Goal: Transaction & Acquisition: Download file/media

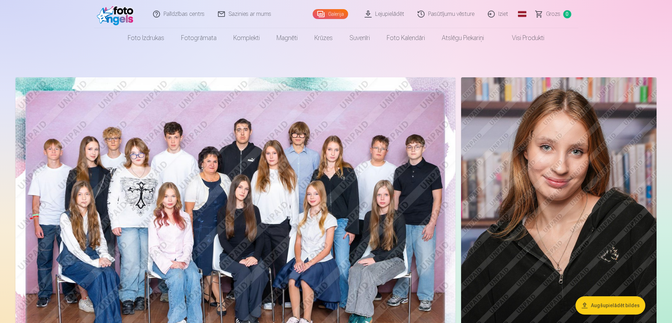
click at [388, 12] on link "Lejupielādēt" at bounding box center [384, 14] width 53 height 28
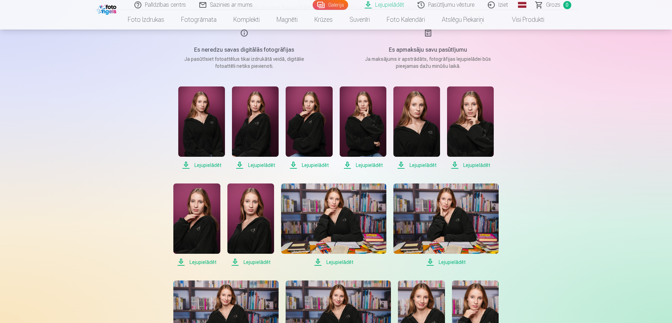
scroll to position [105, 0]
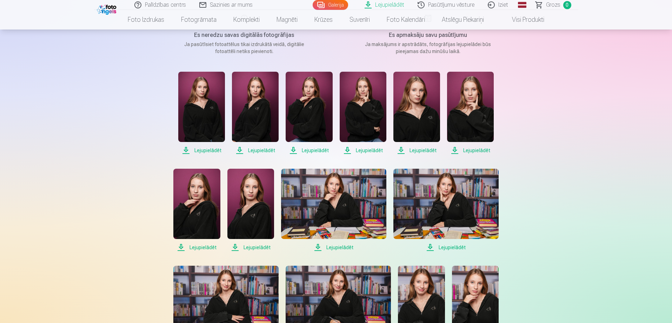
click at [216, 149] on span "Lejupielādēt" at bounding box center [201, 150] width 47 height 8
click at [259, 148] on span "Lejupielādēt" at bounding box center [255, 150] width 47 height 8
click at [316, 150] on span "Lejupielādēt" at bounding box center [309, 150] width 47 height 8
click at [471, 150] on span "Lejupielādēt" at bounding box center [470, 150] width 47 height 8
click at [368, 150] on span "Lejupielādēt" at bounding box center [363, 150] width 47 height 8
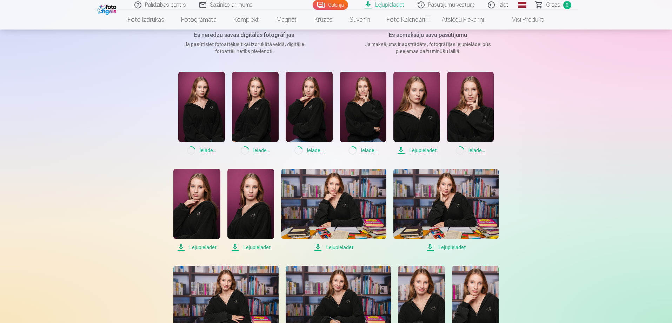
click at [426, 149] on span "Lejupielādēt" at bounding box center [417, 150] width 47 height 8
click at [204, 244] on span "Lejupielādēt" at bounding box center [196, 247] width 47 height 8
click at [255, 246] on span "Lejupielādēt" at bounding box center [251, 247] width 47 height 8
click at [332, 246] on span "Lejupielādēt" at bounding box center [333, 247] width 105 height 8
drag, startPoint x: 451, startPoint y: 247, endPoint x: 441, endPoint y: 247, distance: 10.5
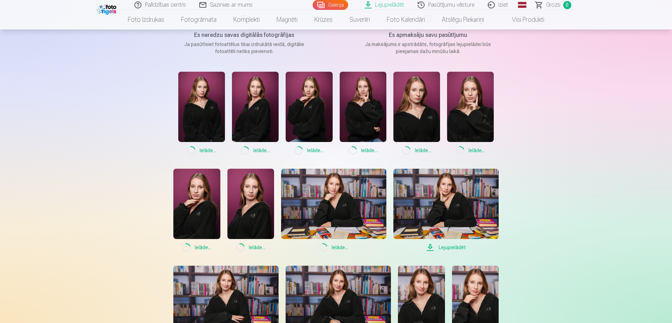
click at [452, 247] on span "Lejupielādēt" at bounding box center [446, 247] width 105 height 8
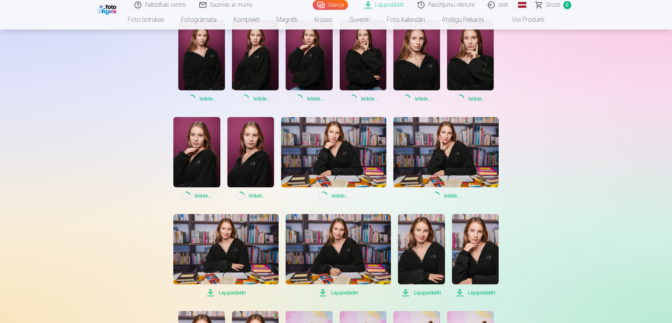
scroll to position [246, 0]
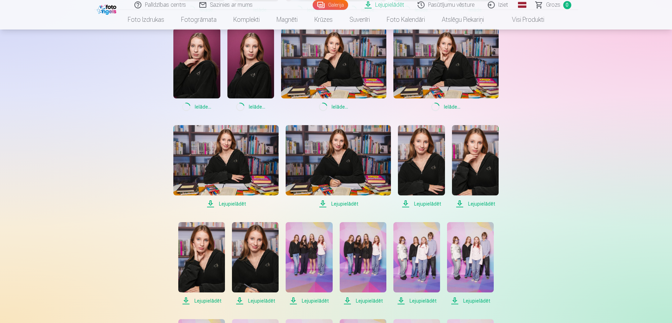
click at [230, 204] on span "Lejupielādēt" at bounding box center [225, 203] width 105 height 8
click at [348, 203] on span "Lejupielādēt" at bounding box center [338, 203] width 105 height 8
click at [426, 204] on span "Lejupielādēt" at bounding box center [421, 203] width 47 height 8
click at [480, 204] on span "Lejupielādēt" at bounding box center [475, 203] width 47 height 8
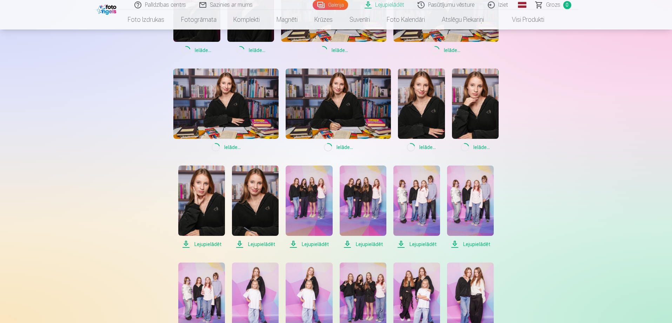
scroll to position [386, 0]
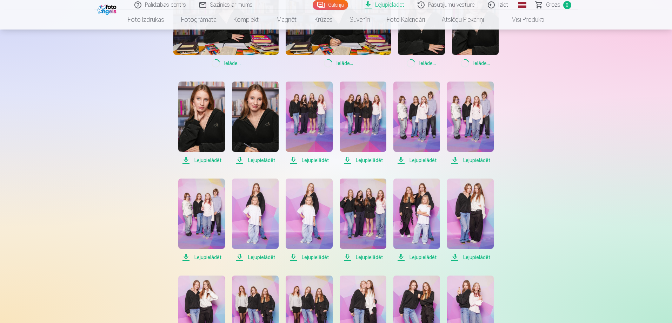
click at [204, 160] on span "Lejupielādēt" at bounding box center [201, 160] width 47 height 8
click at [260, 161] on span "Lejupielādēt" at bounding box center [255, 160] width 47 height 8
click at [316, 158] on span "Lejupielādēt" at bounding box center [309, 160] width 47 height 8
click at [369, 159] on span "Lejupielādēt" at bounding box center [363, 160] width 47 height 8
click at [421, 160] on span "Lejupielādēt" at bounding box center [417, 160] width 47 height 8
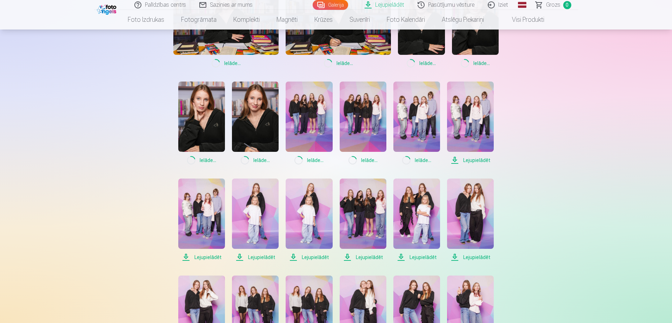
click at [480, 159] on span "Lejupielādēt" at bounding box center [470, 160] width 47 height 8
click at [211, 255] on span "Lejupielādēt" at bounding box center [201, 257] width 47 height 8
click at [253, 255] on span "Lejupielādēt" at bounding box center [255, 257] width 47 height 8
click at [317, 255] on span "Lejupielādēt" at bounding box center [309, 257] width 47 height 8
drag, startPoint x: 368, startPoint y: 257, endPoint x: 374, endPoint y: 257, distance: 6.7
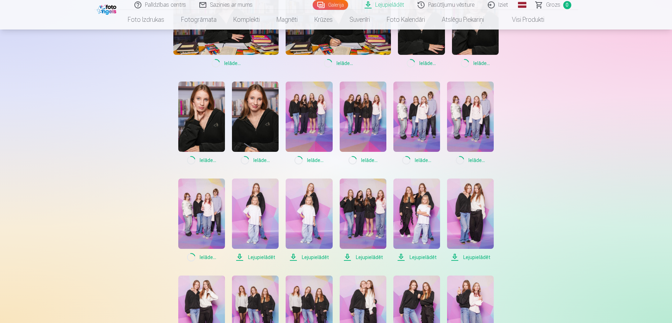
click at [368, 257] on span "Lejupielādēt" at bounding box center [363, 257] width 47 height 8
click at [421, 256] on span "Lejupielādēt" at bounding box center [417, 257] width 47 height 8
click at [472, 257] on span "Lejupielādēt" at bounding box center [470, 257] width 47 height 8
click at [263, 255] on span "Lejupielādēt" at bounding box center [255, 257] width 47 height 8
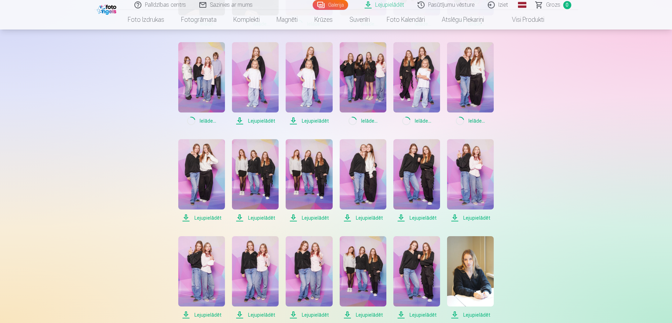
scroll to position [527, 0]
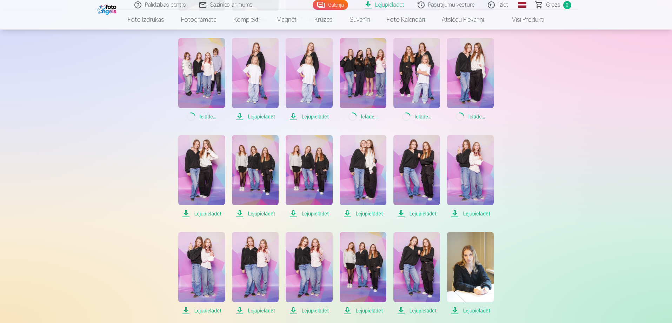
click at [210, 211] on span "Lejupielādēt" at bounding box center [201, 213] width 47 height 8
click at [258, 214] on span "Lejupielādēt" at bounding box center [255, 213] width 47 height 8
drag, startPoint x: 306, startPoint y: 211, endPoint x: 332, endPoint y: 215, distance: 26.3
click at [306, 211] on span "Lejupielādēt" at bounding box center [309, 213] width 47 height 8
click at [361, 211] on span "Lejupielādēt" at bounding box center [363, 213] width 47 height 8
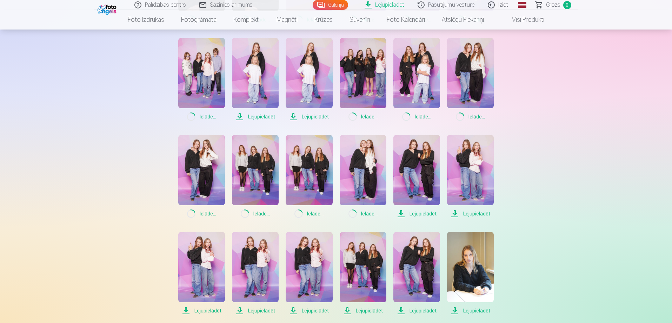
click at [415, 211] on span "Lejupielādēt" at bounding box center [417, 213] width 47 height 8
click at [469, 213] on span "Lejupielādēt" at bounding box center [470, 213] width 47 height 8
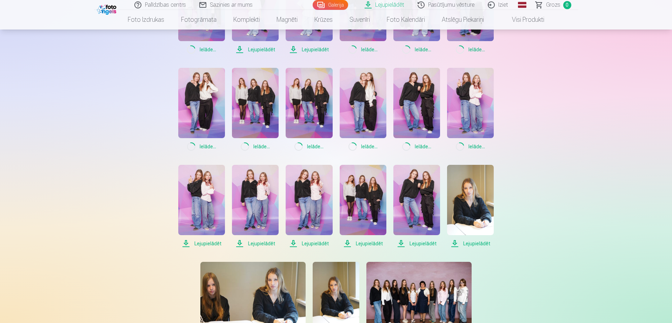
scroll to position [597, 0]
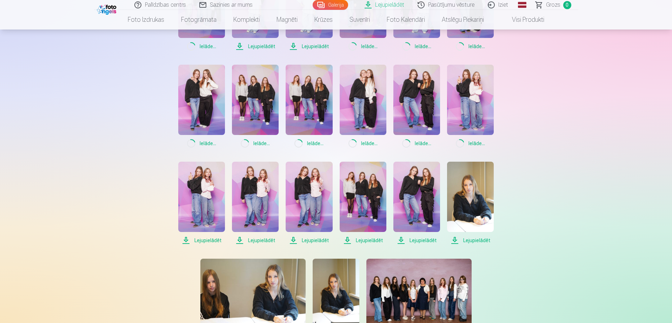
click at [206, 239] on span "Lejupielādēt" at bounding box center [201, 240] width 47 height 8
click at [255, 239] on span "Lejupielādēt" at bounding box center [255, 240] width 47 height 8
click at [313, 240] on span "Lejupielādēt" at bounding box center [309, 240] width 47 height 8
click at [364, 238] on span "Lejupielādēt" at bounding box center [363, 240] width 47 height 8
click at [417, 238] on span "Lejupielādēt" at bounding box center [417, 240] width 47 height 8
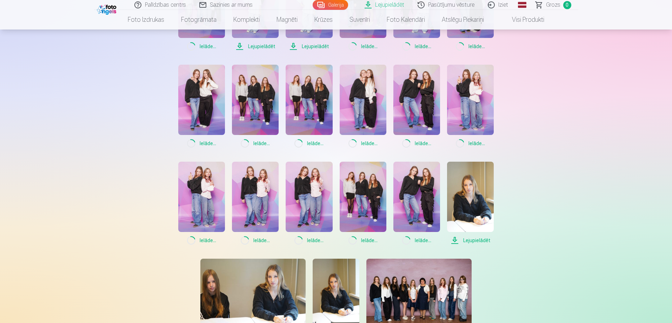
click at [479, 241] on span "Lejupielādēt" at bounding box center [470, 240] width 47 height 8
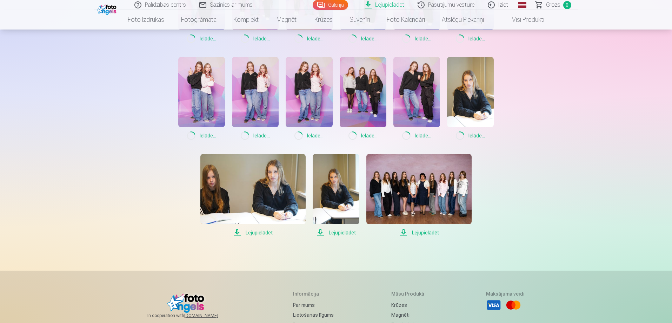
scroll to position [702, 0]
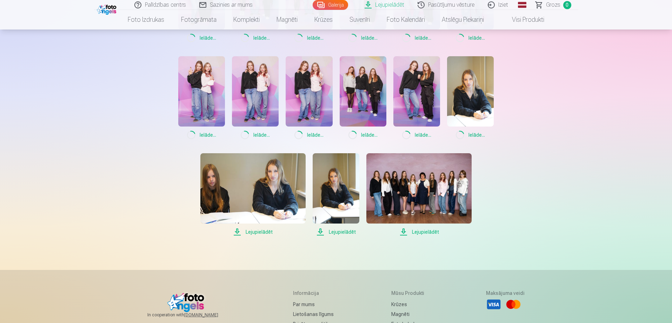
click at [424, 229] on span "Lejupielādēt" at bounding box center [419, 232] width 105 height 8
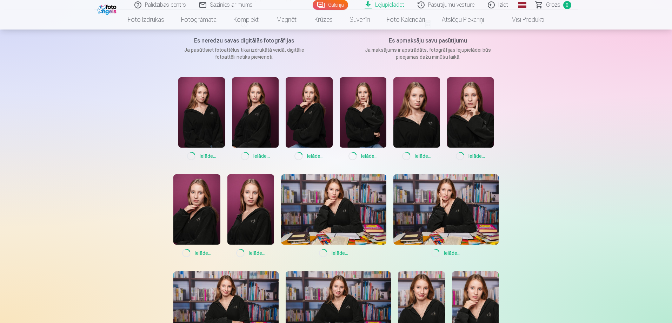
scroll to position [0, 0]
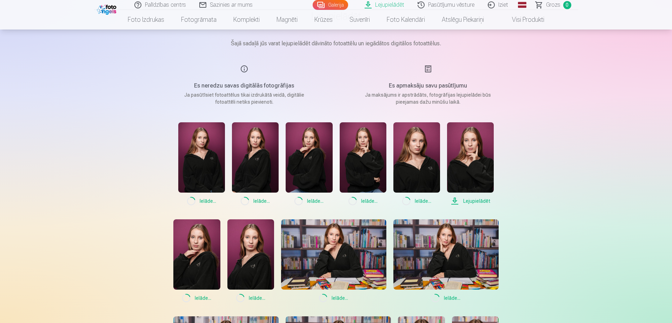
scroll to position [140, 0]
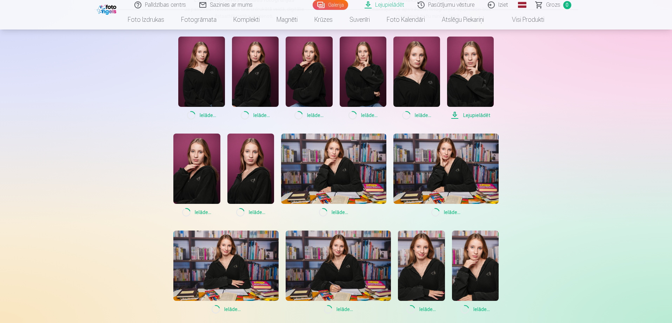
click at [479, 116] on span "Lejupielādēt" at bounding box center [470, 115] width 47 height 8
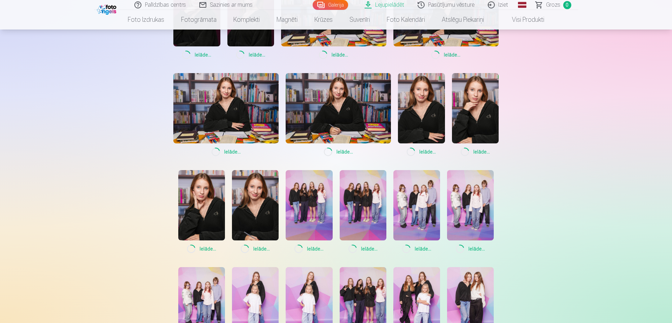
scroll to position [351, 0]
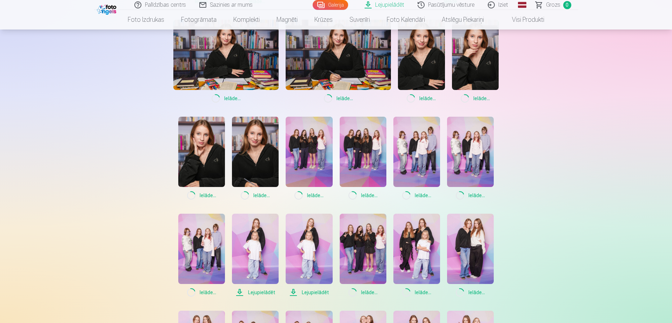
click at [314, 292] on span "Lejupielādēt" at bounding box center [309, 292] width 47 height 8
click at [255, 291] on span "Lejupielādēt" at bounding box center [255, 292] width 47 height 8
